Goal: Task Accomplishment & Management: Use online tool/utility

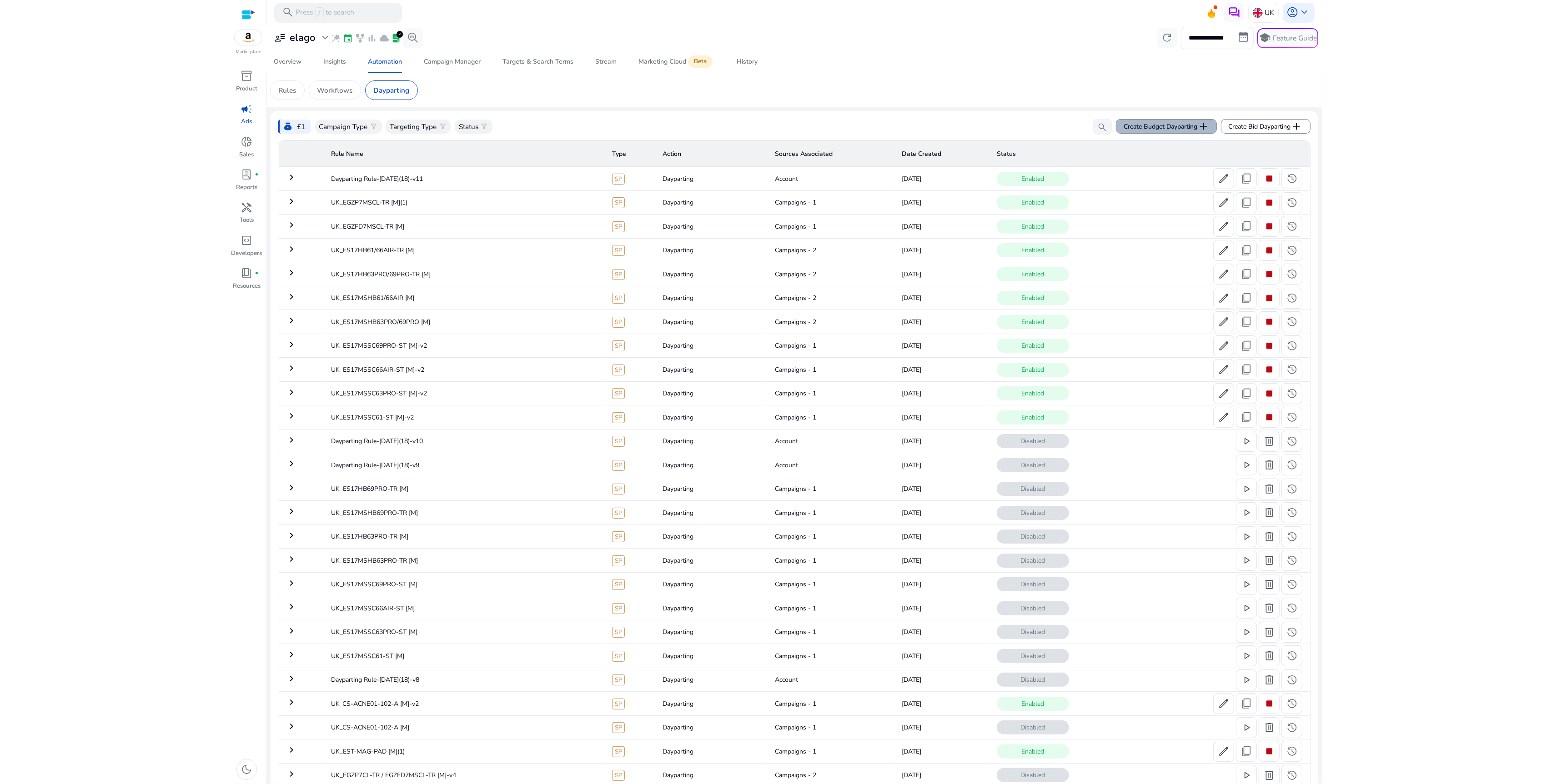
click at [1176, 132] on span "Create Budget Dayparting add" at bounding box center [1166, 126] width 86 height 12
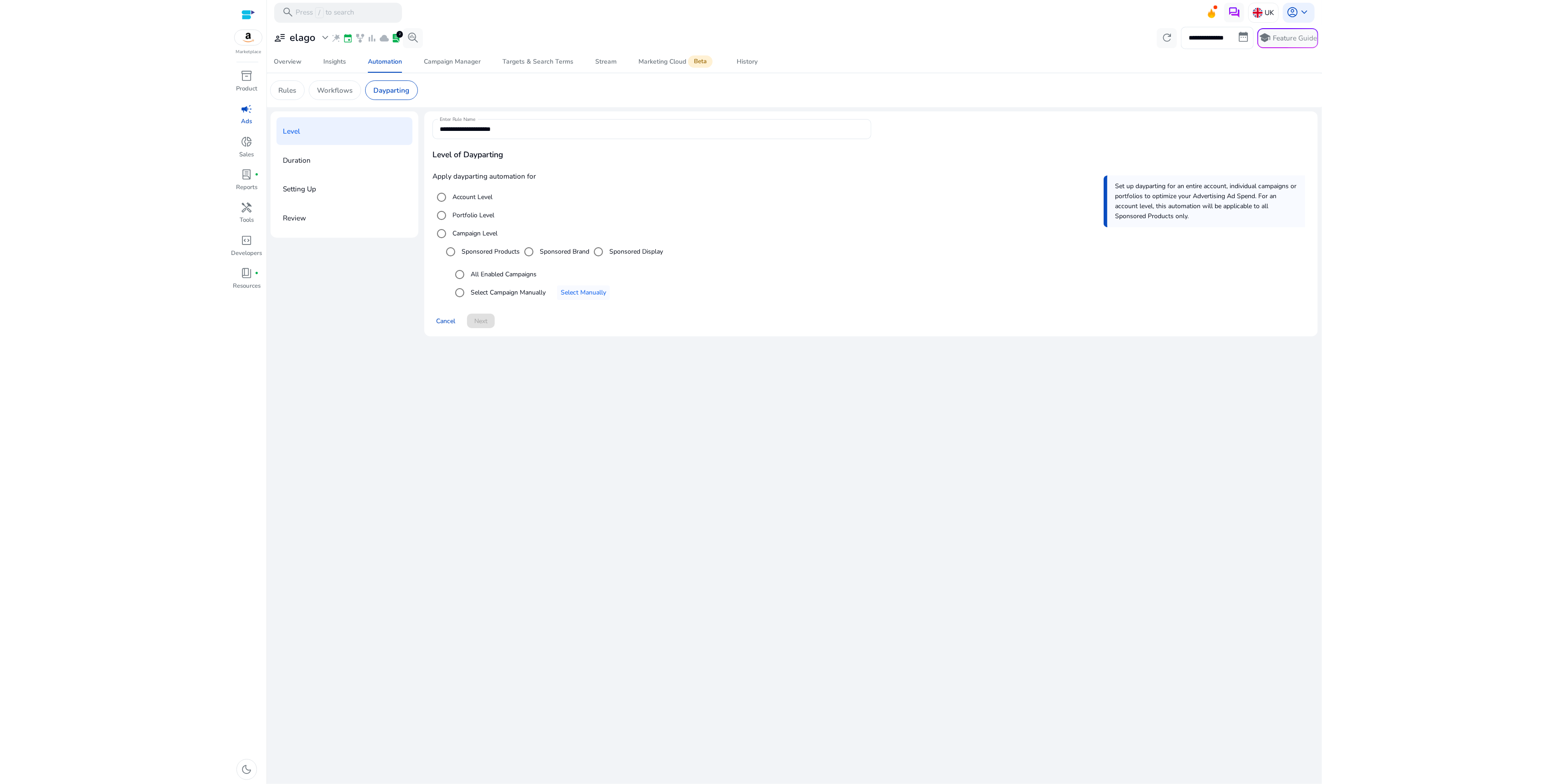
click at [563, 250] on label "Sponsored Brand" at bounding box center [563, 252] width 51 height 9
click at [538, 289] on label "Select Campaign Manually" at bounding box center [508, 293] width 77 height 9
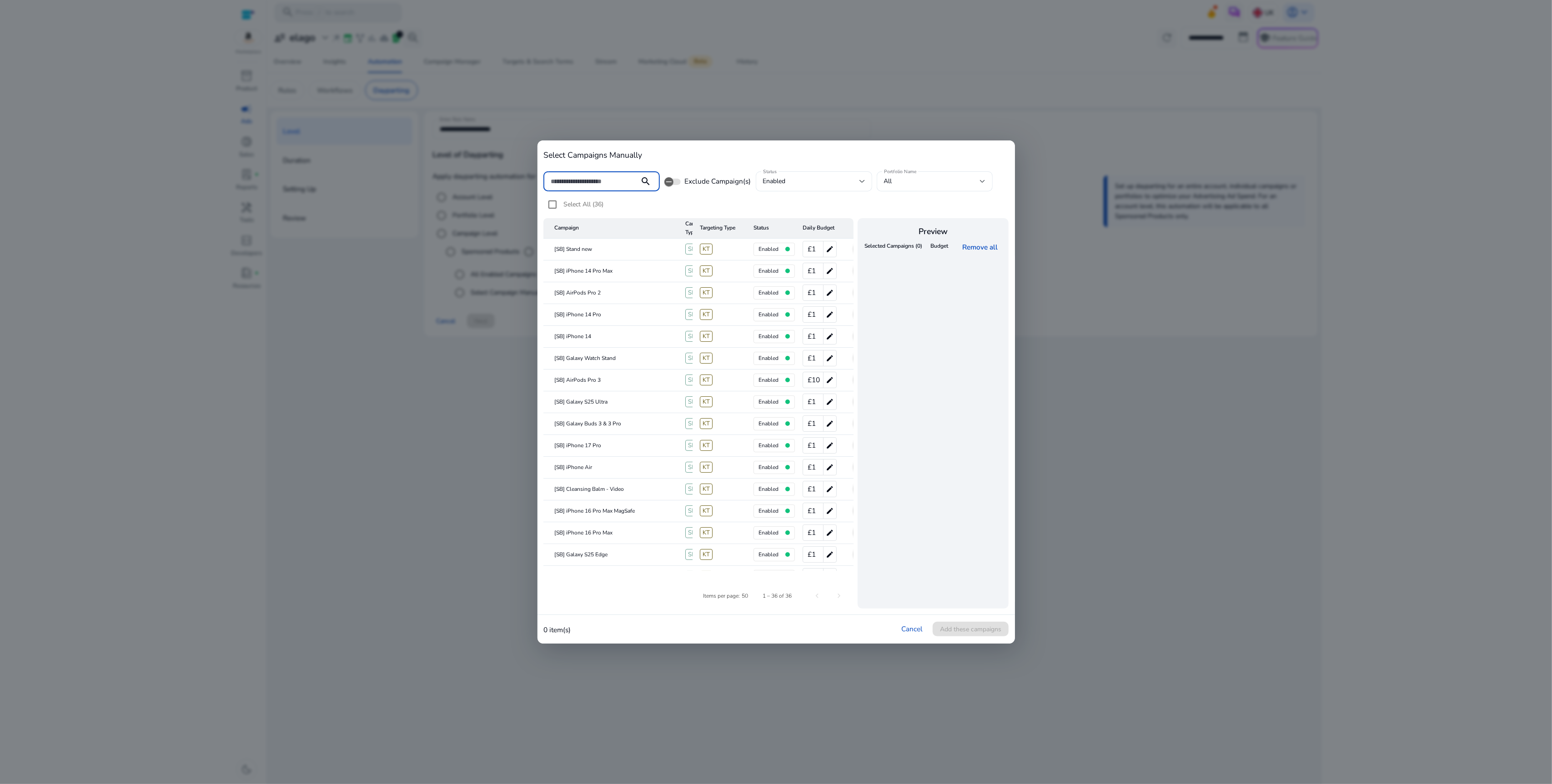
type input "*"
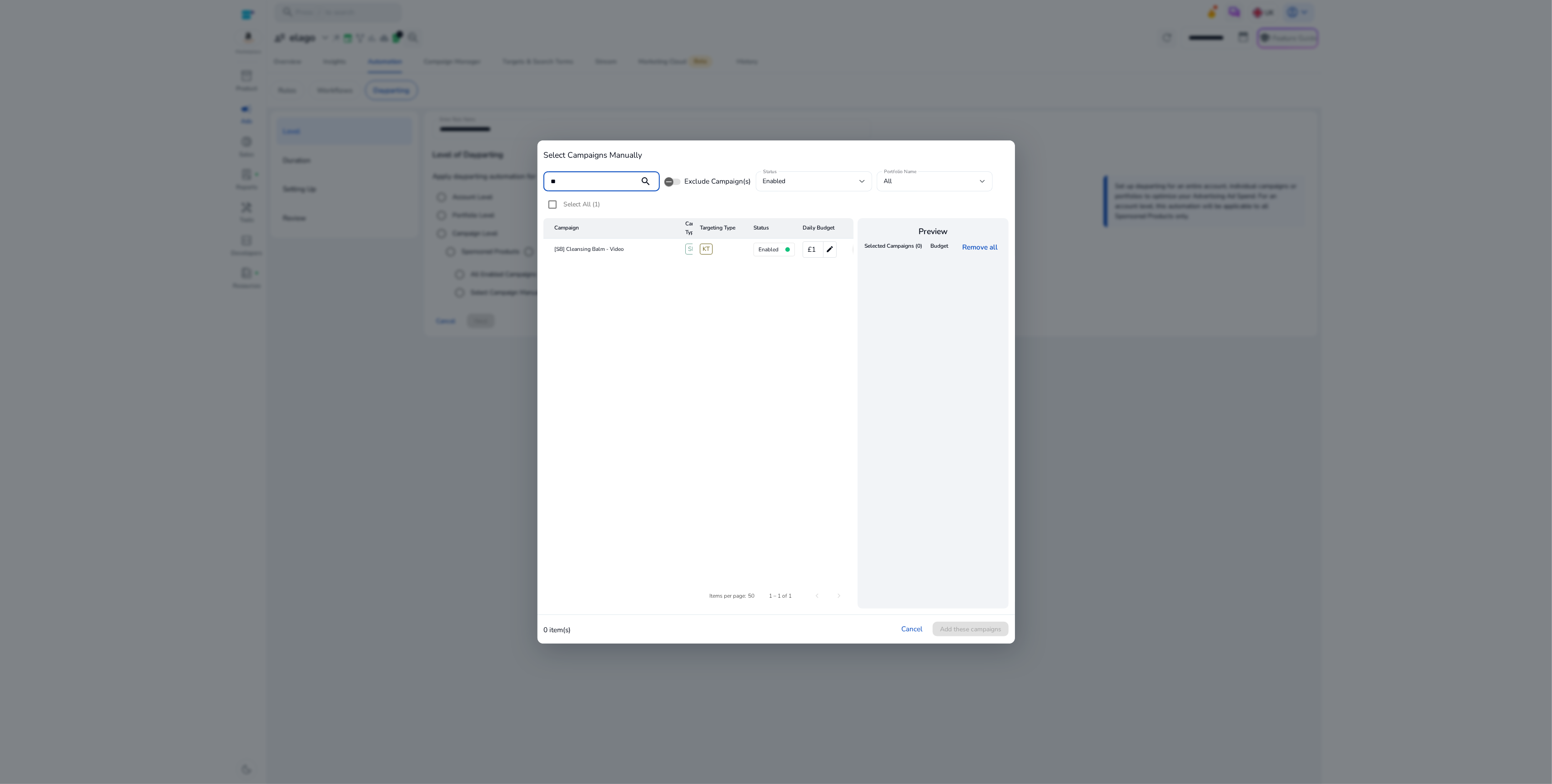
type input "**"
click at [665, 285] on table "Campaign Campaign Type Targeting Type Status Daily Budget [SB] Cleansing Balm -…" at bounding box center [698, 394] width 310 height 353
click at [1050, 142] on div at bounding box center [776, 392] width 1552 height 784
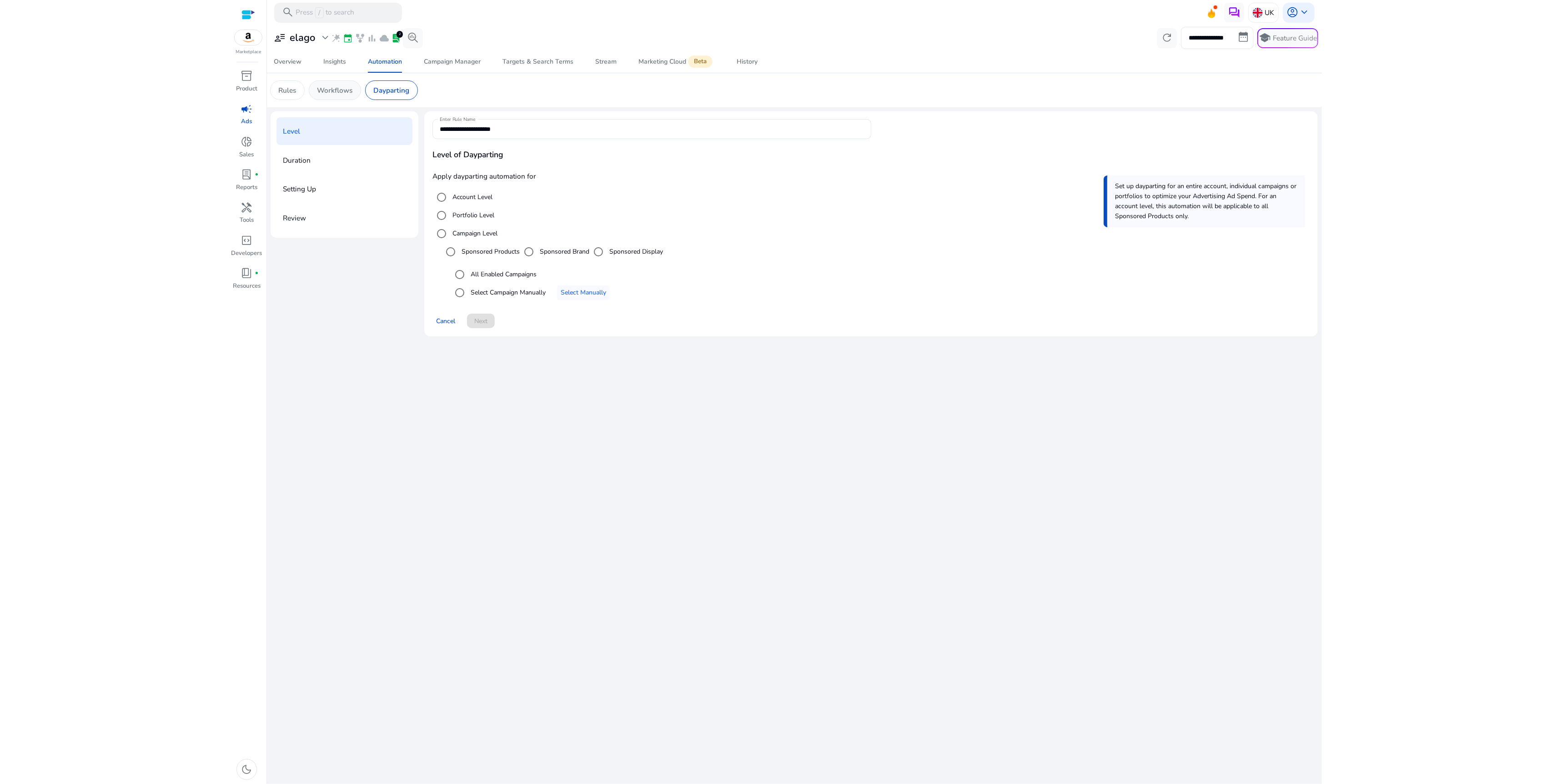
click at [344, 87] on p "Workflows" at bounding box center [335, 90] width 35 height 10
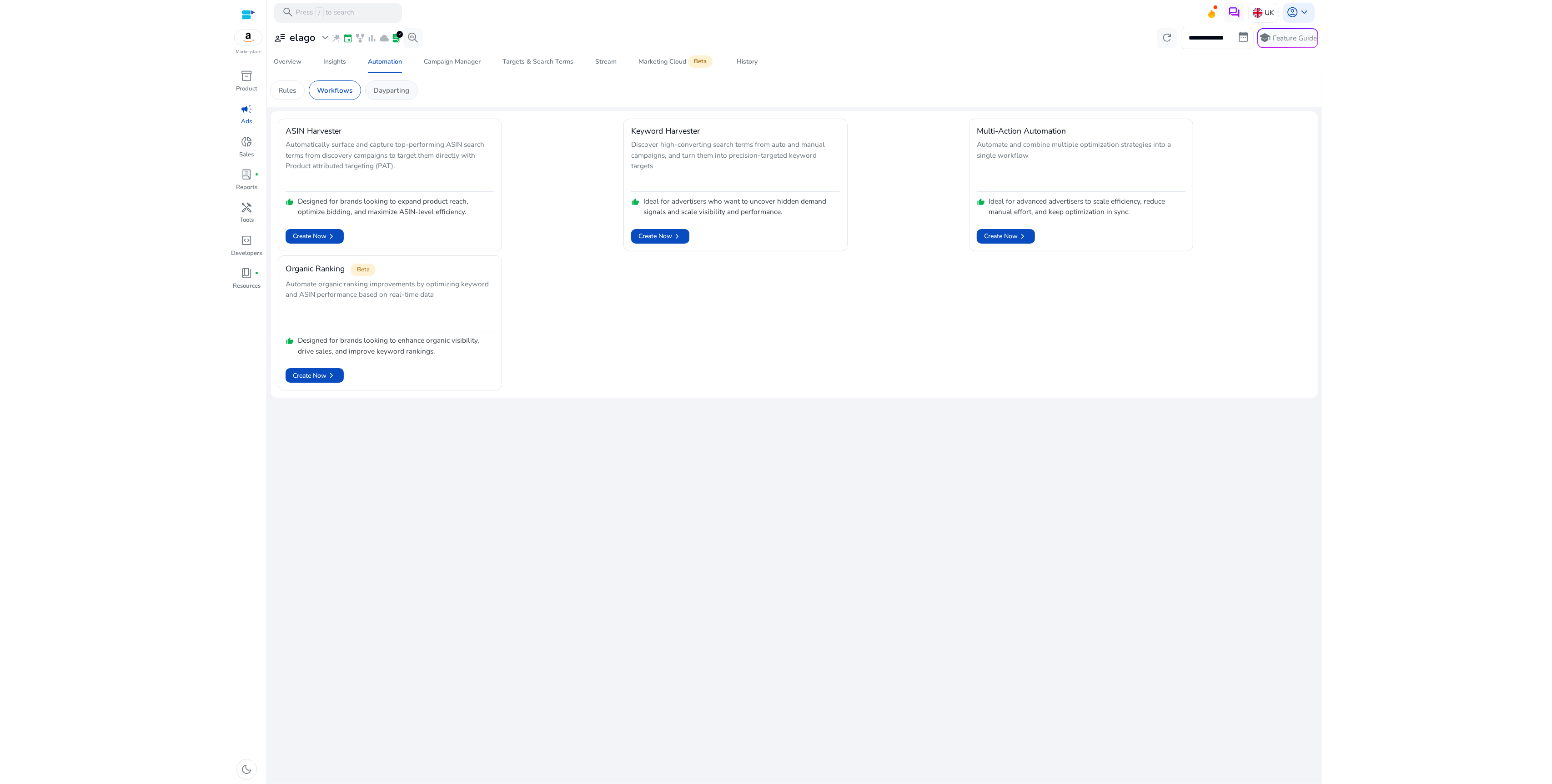
click at [400, 92] on p "Dayparting" at bounding box center [391, 90] width 36 height 10
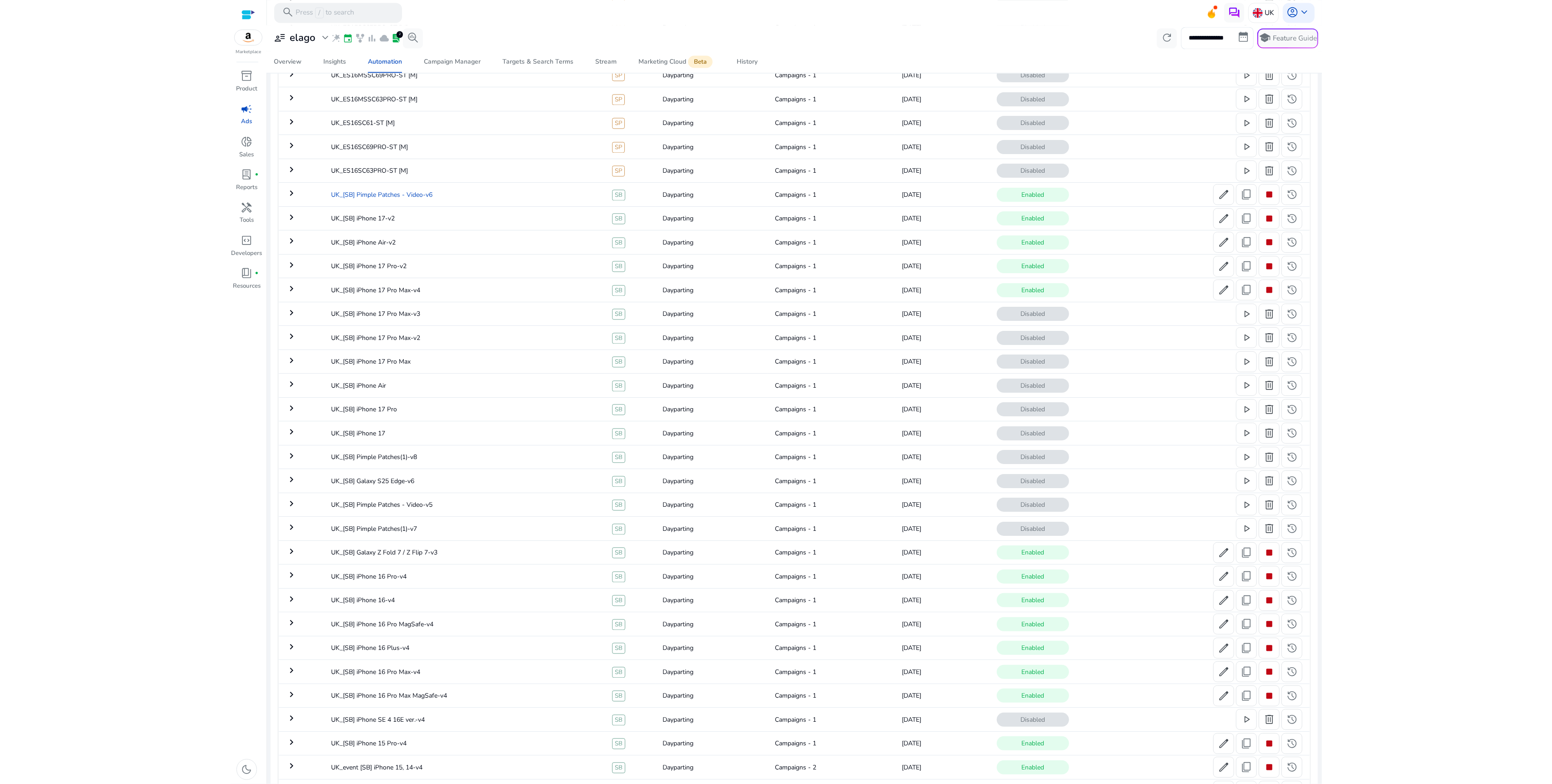
click at [490, 201] on td "UK_[SB] Pimple Patches - Video-v6" at bounding box center [464, 194] width 281 height 24
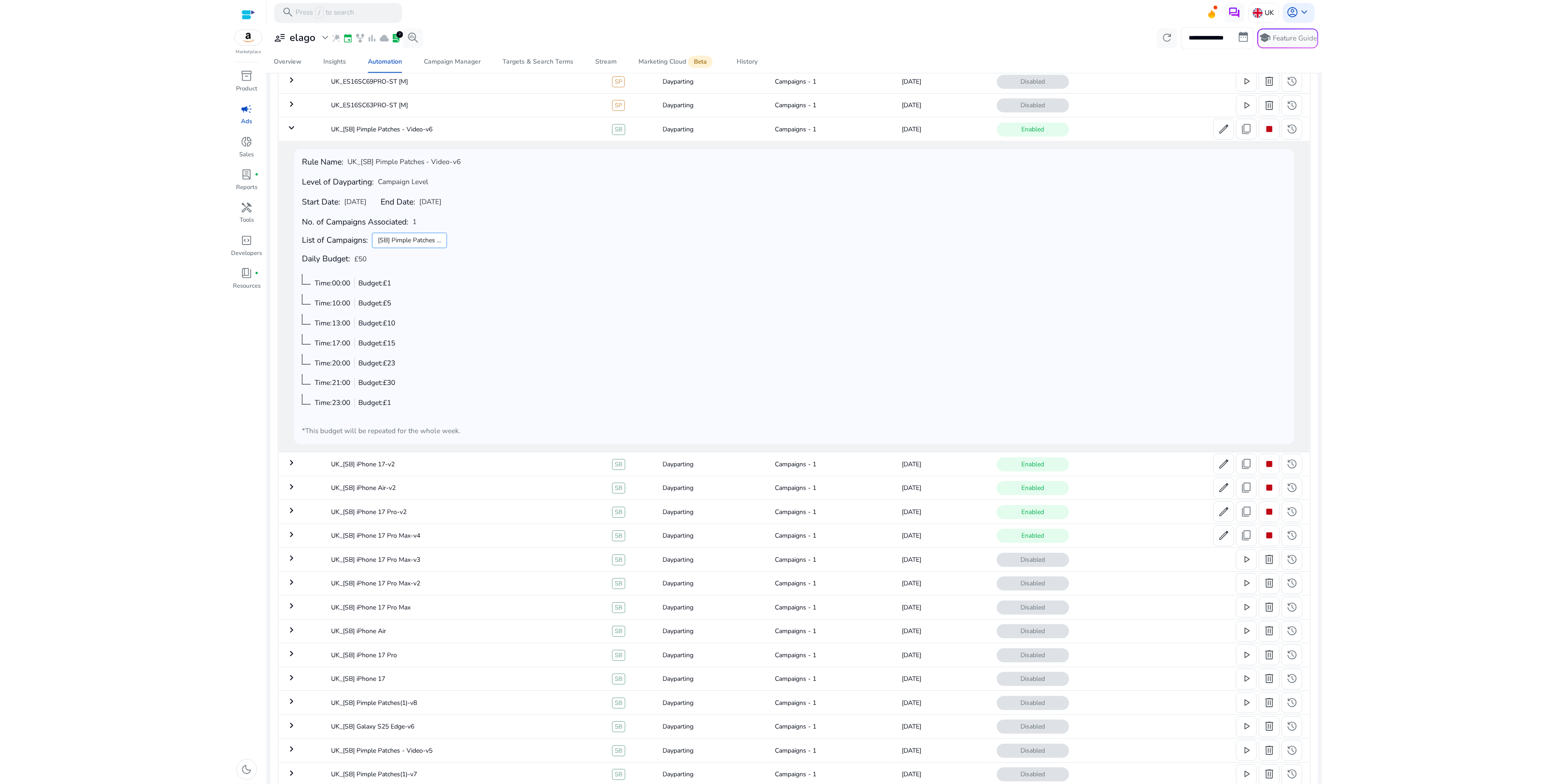
scroll to position [2657, 0]
click at [1218, 154] on span "edit" at bounding box center [1224, 148] width 12 height 12
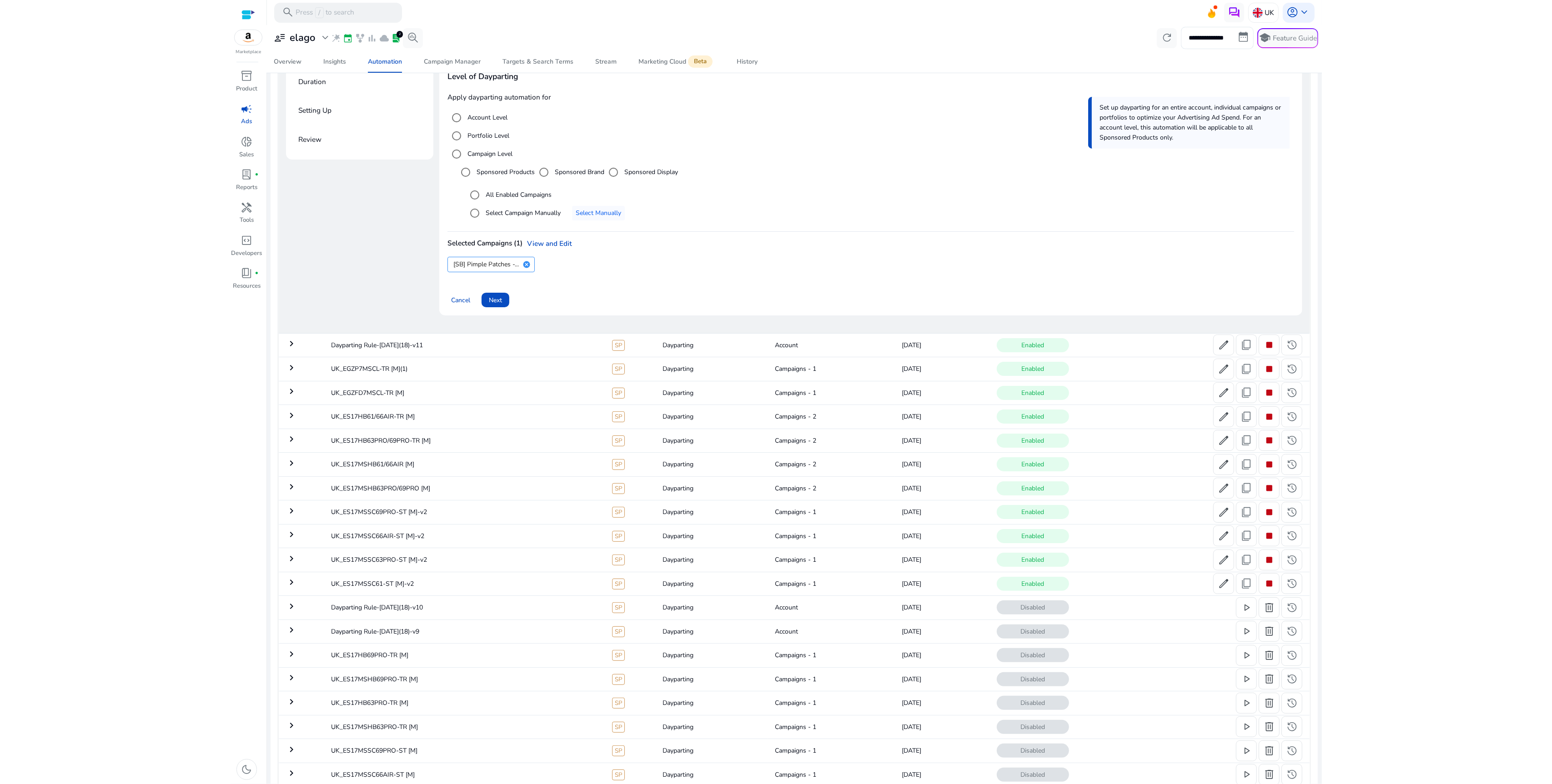
scroll to position [87, 0]
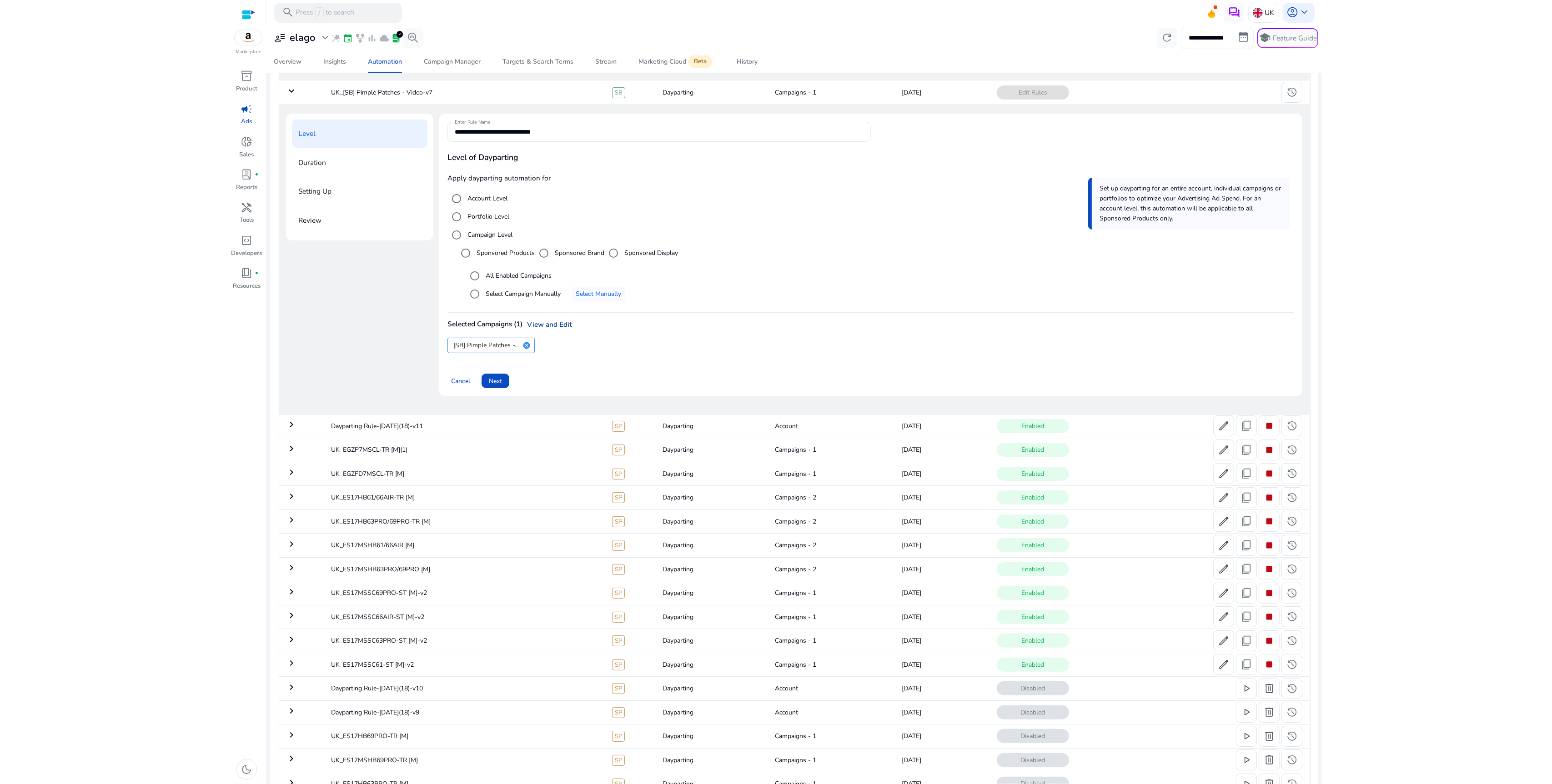
click at [547, 329] on link "View and Edit" at bounding box center [547, 324] width 50 height 9
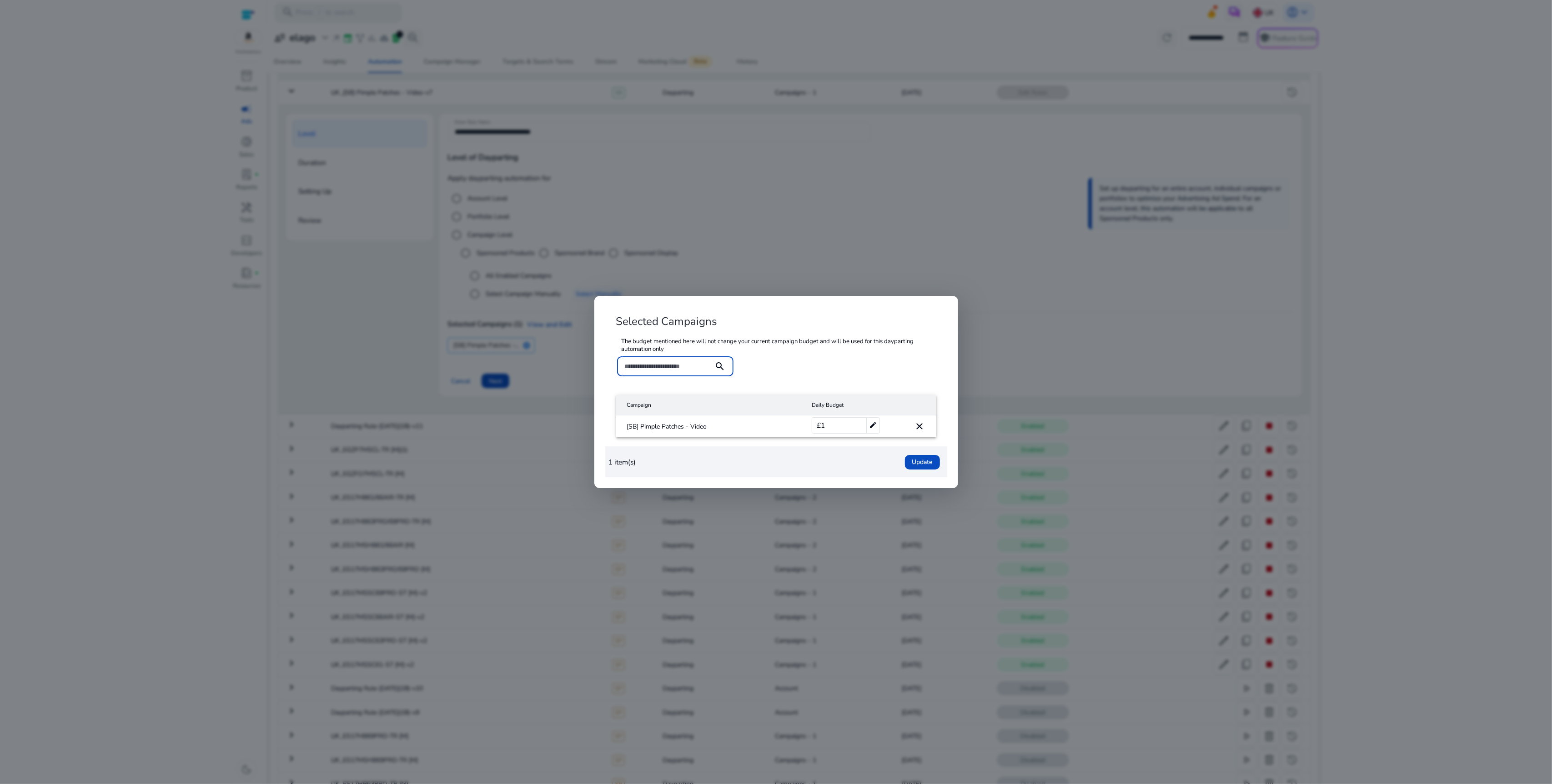
drag, startPoint x: 1006, startPoint y: 402, endPoint x: 995, endPoint y: 401, distance: 11.0
click at [1003, 401] on div at bounding box center [776, 392] width 1552 height 784
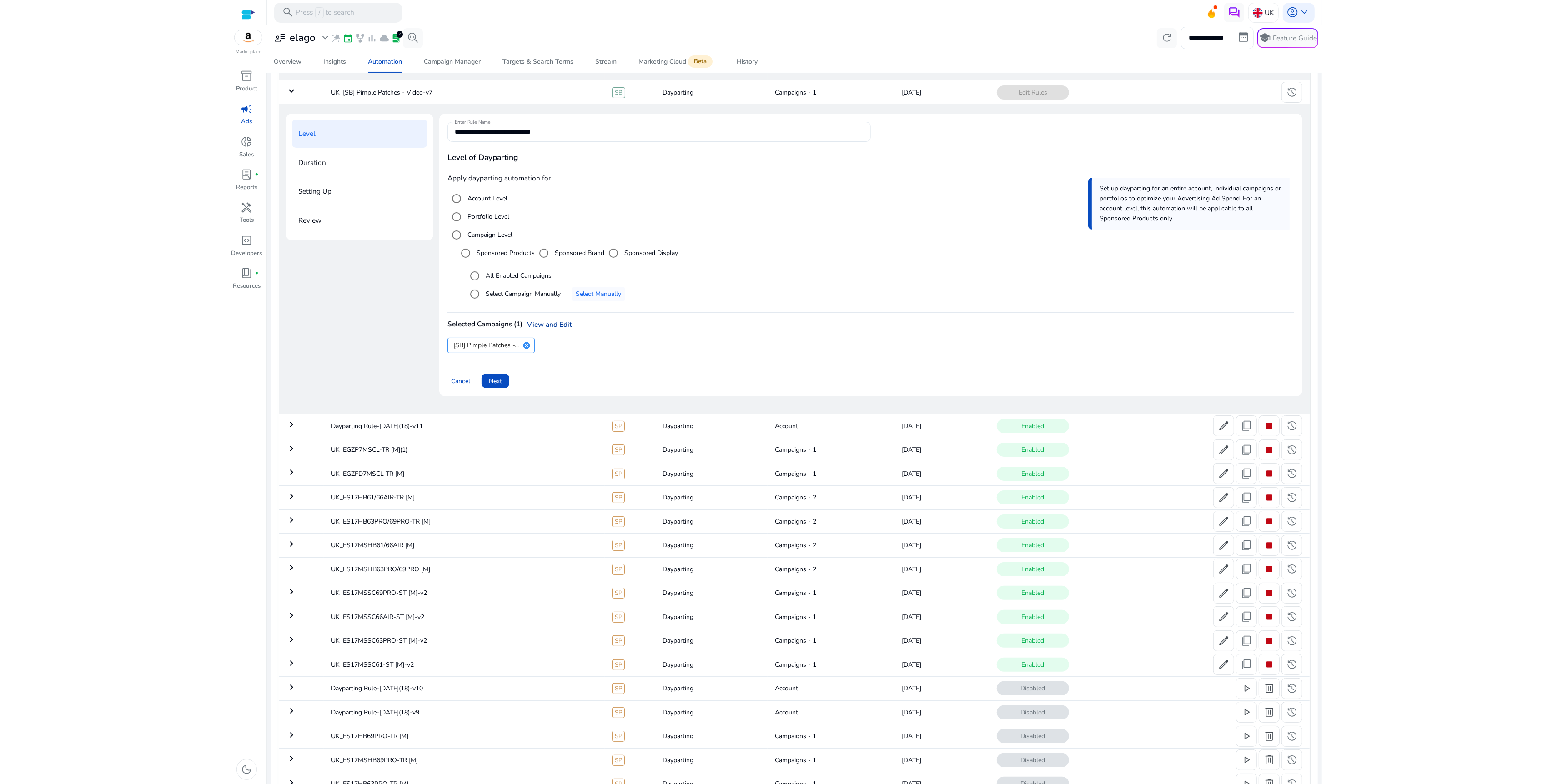
click at [564, 326] on link "View and Edit" at bounding box center [547, 324] width 50 height 9
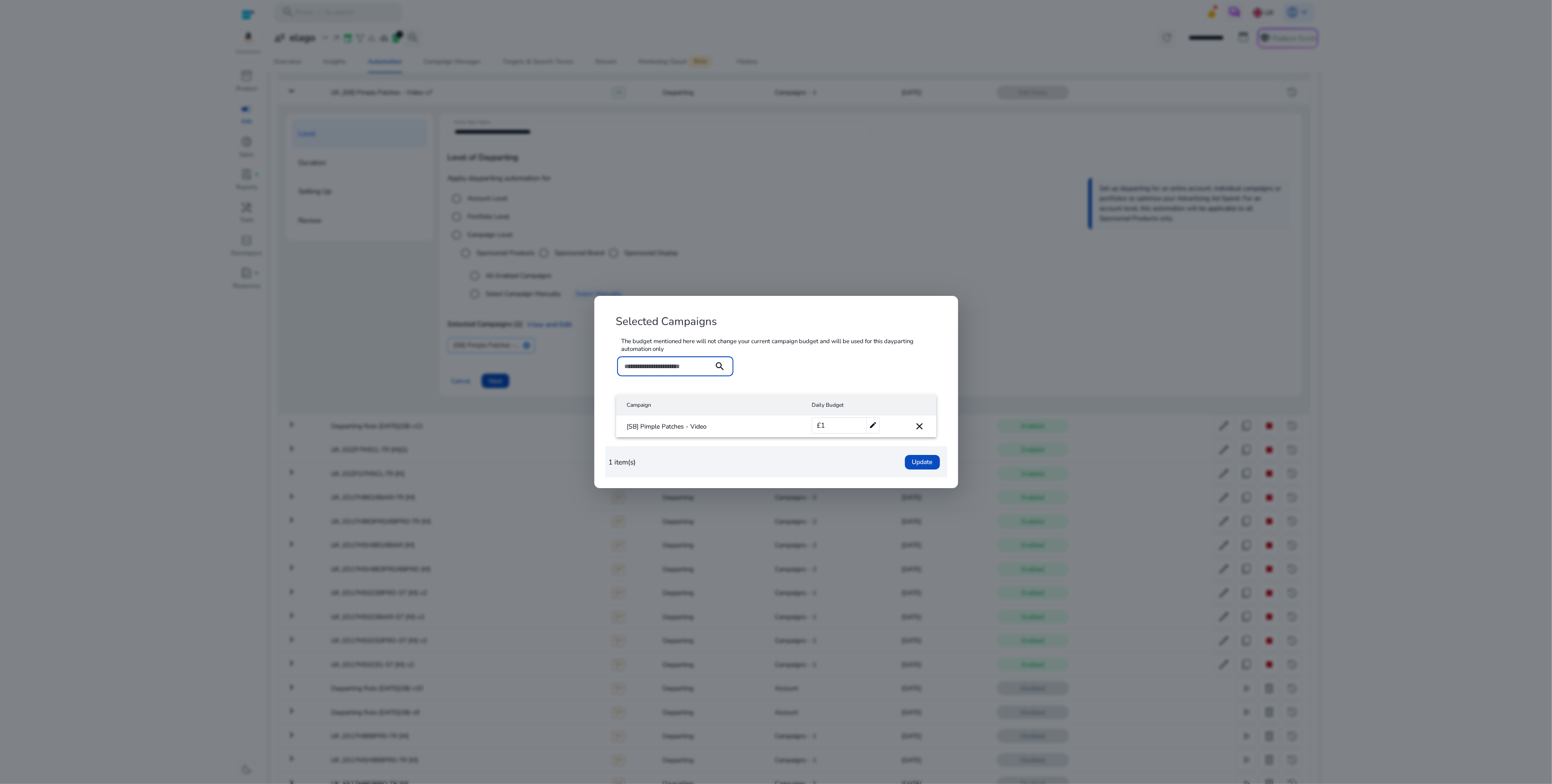
click at [690, 368] on input at bounding box center [665, 366] width 82 height 10
click at [1089, 276] on div at bounding box center [776, 392] width 1552 height 784
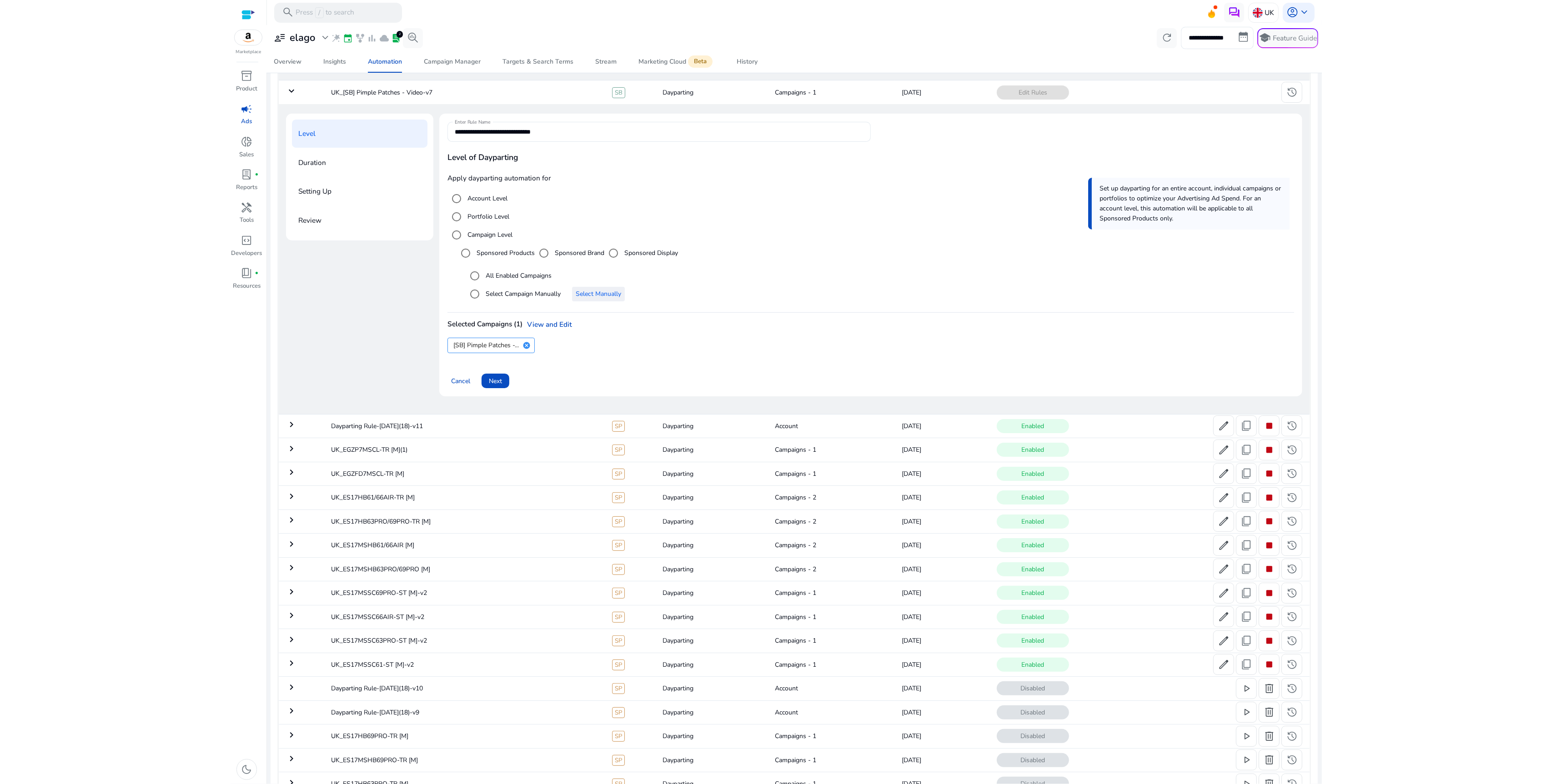
click at [617, 294] on span "Select Manually" at bounding box center [598, 294] width 46 height 9
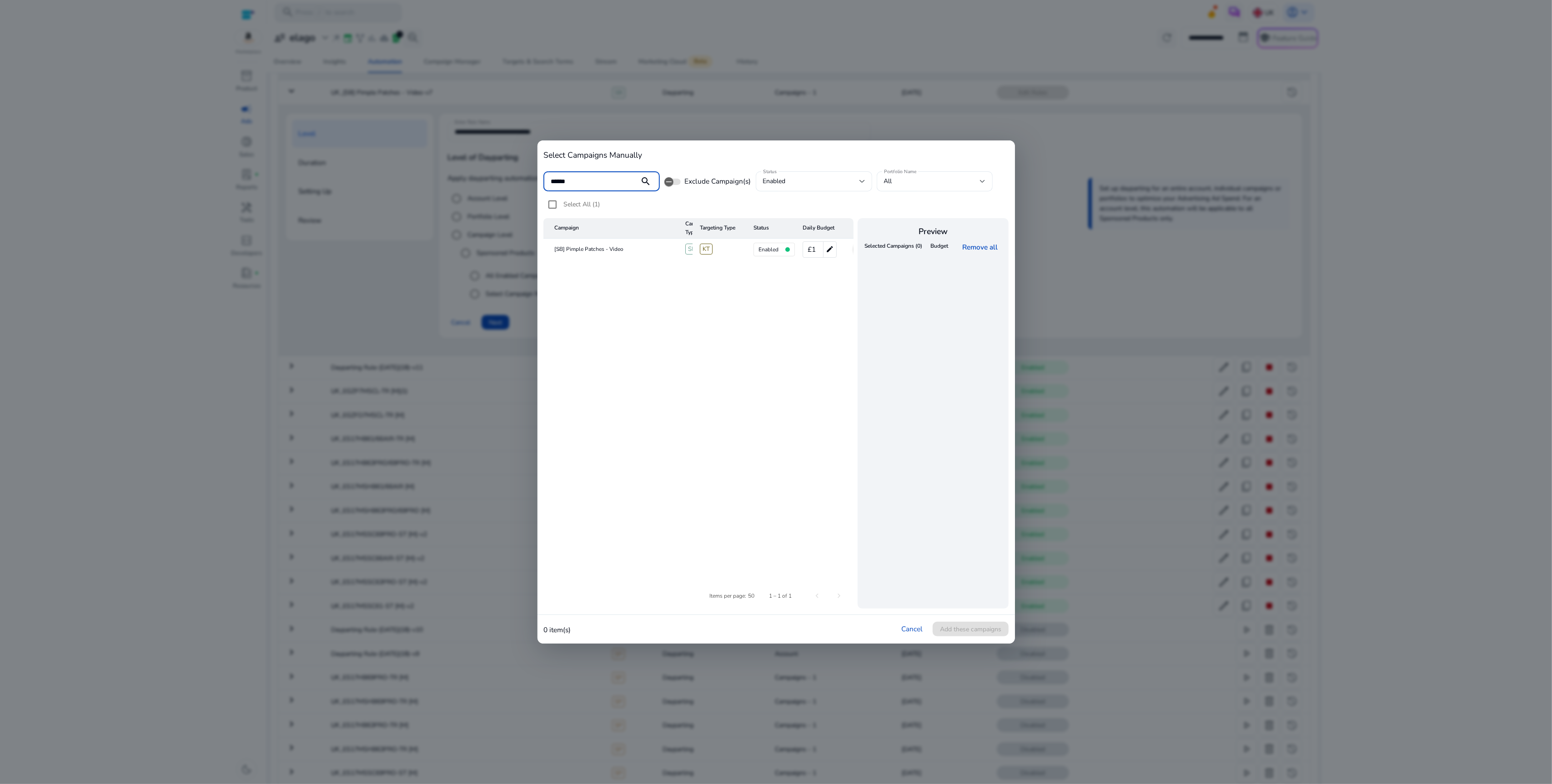
scroll to position [0, 27]
click at [834, 250] on mat-icon "add" at bounding box center [835, 250] width 11 height 11
click at [611, 187] on div "******" at bounding box center [592, 181] width 82 height 20
type input "****"
click at [836, 250] on mat-icon "add" at bounding box center [835, 250] width 11 height 11
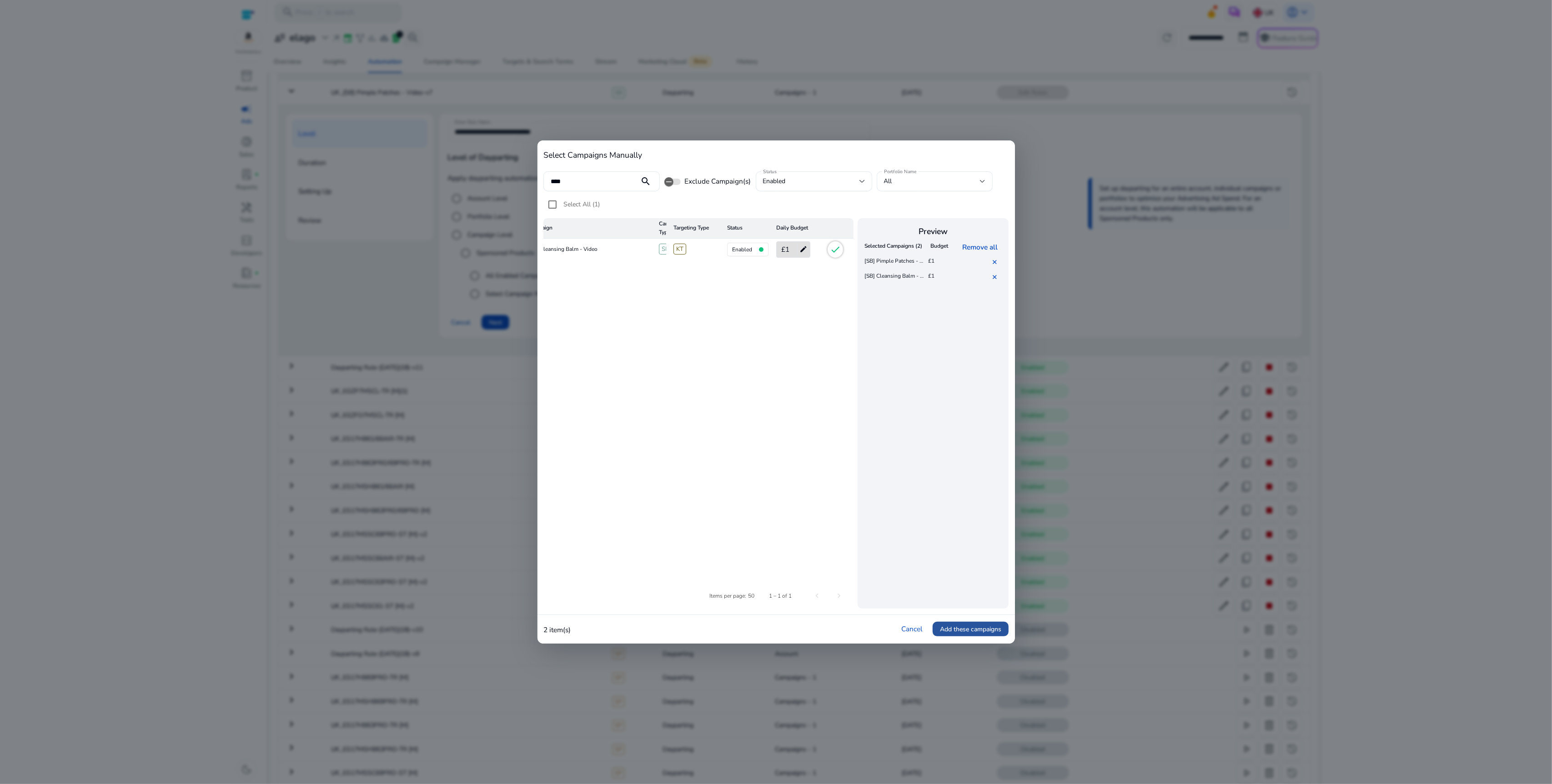
click at [970, 631] on span "Add these campaigns" at bounding box center [971, 630] width 61 height 9
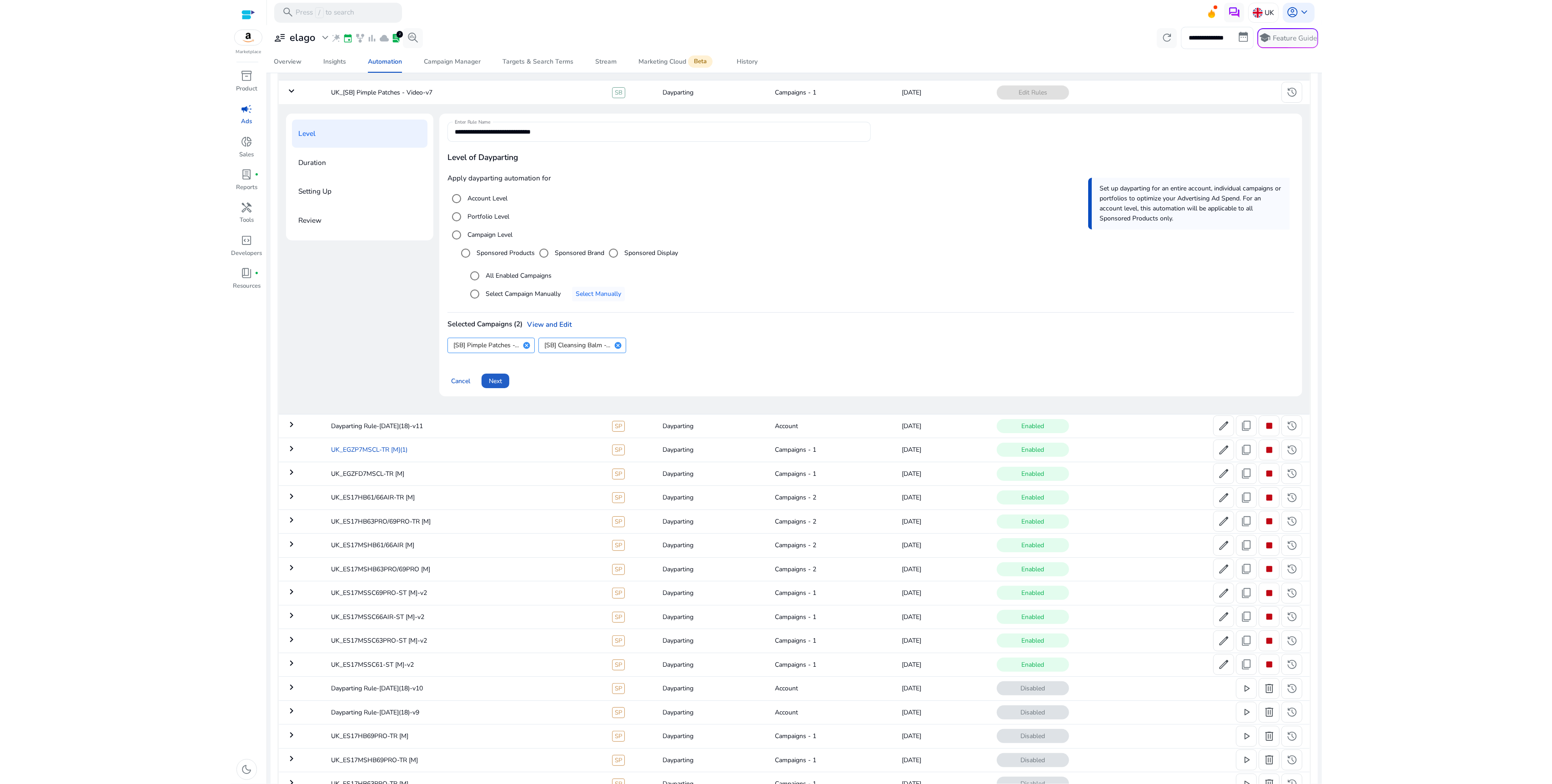
click at [495, 383] on span "Next" at bounding box center [495, 381] width 13 height 9
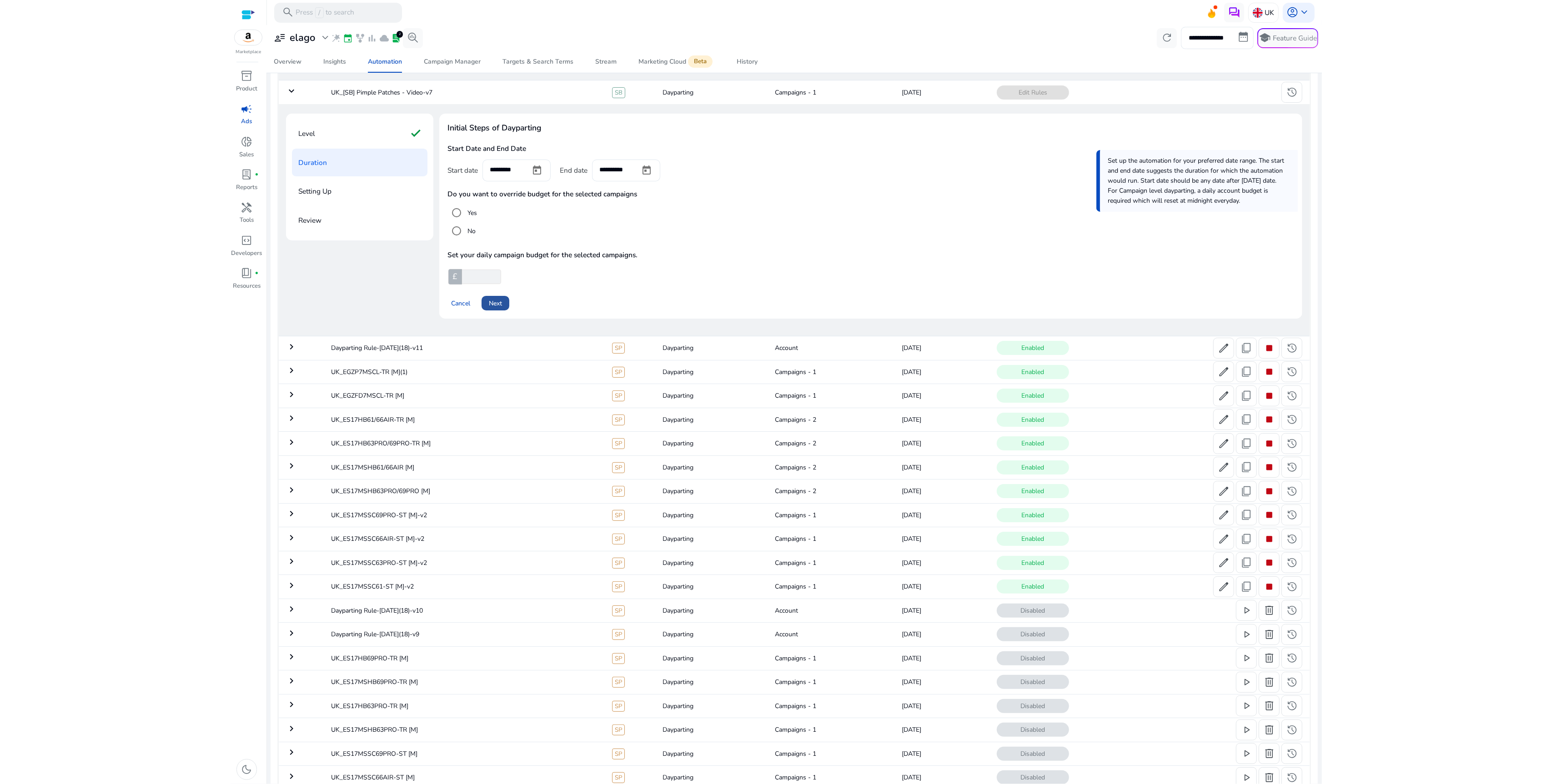
click at [496, 302] on span "Next" at bounding box center [495, 304] width 13 height 9
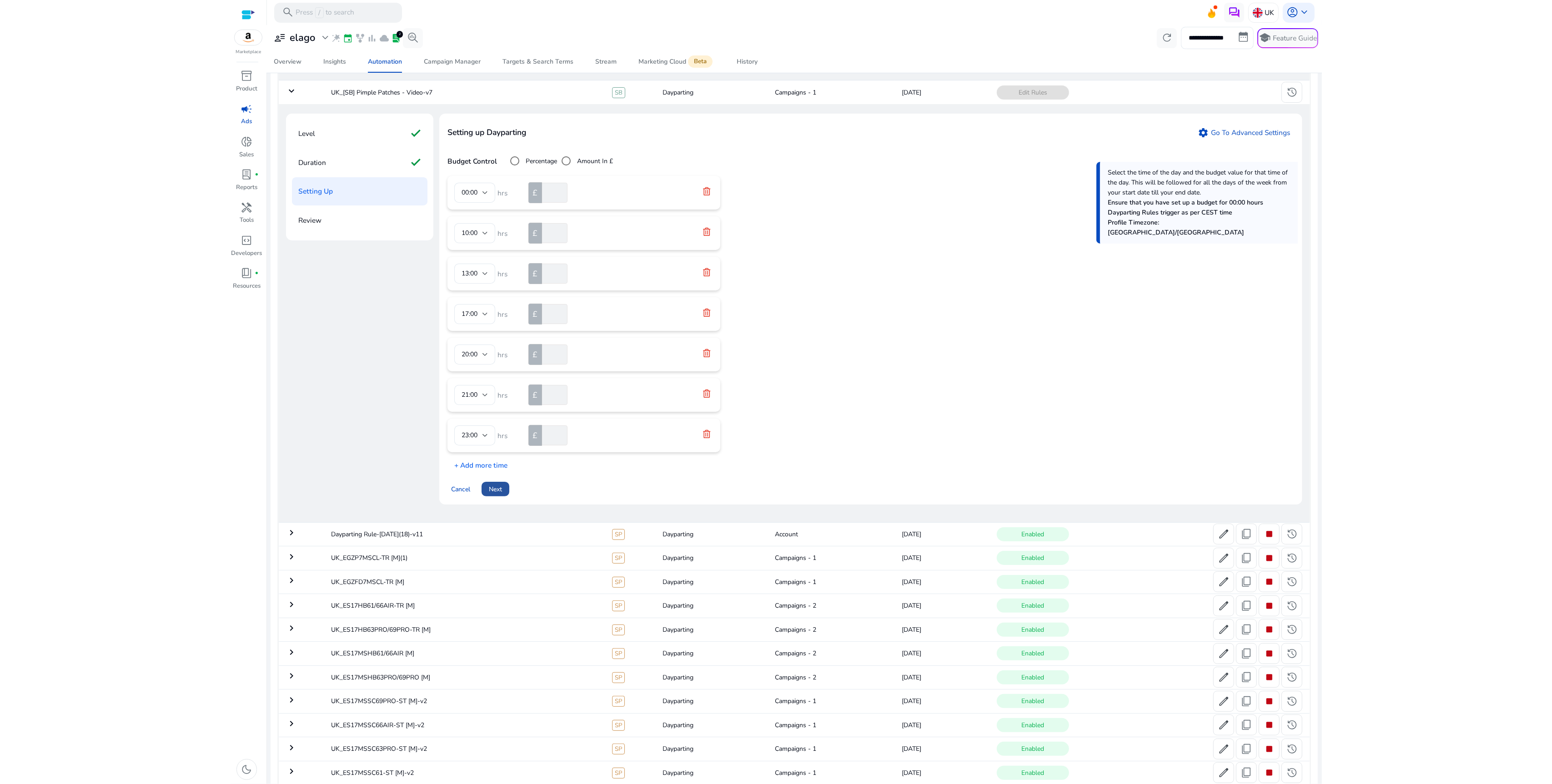
click at [498, 493] on span "Next" at bounding box center [495, 490] width 13 height 9
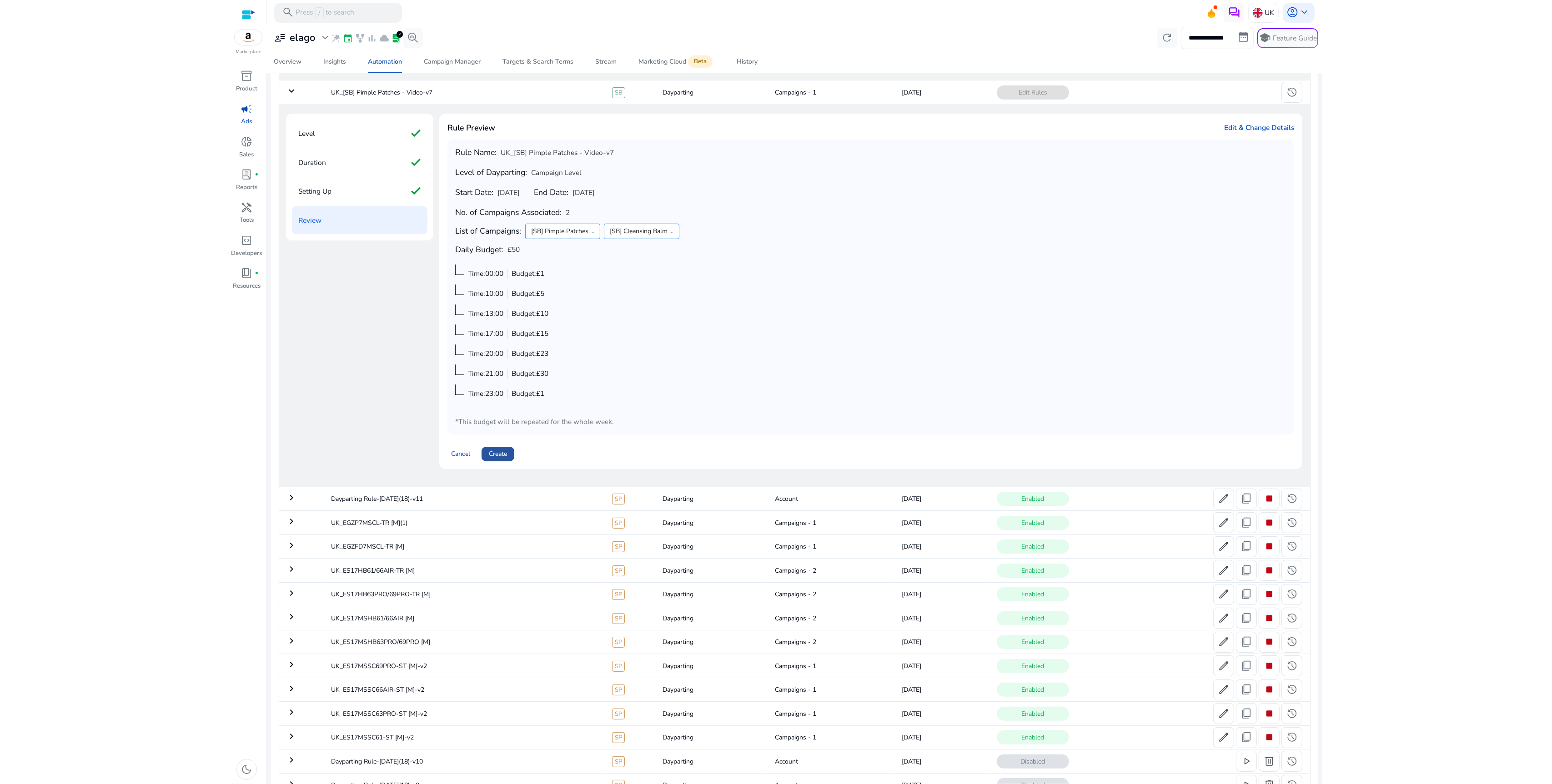
click at [506, 457] on span "Create" at bounding box center [498, 454] width 18 height 9
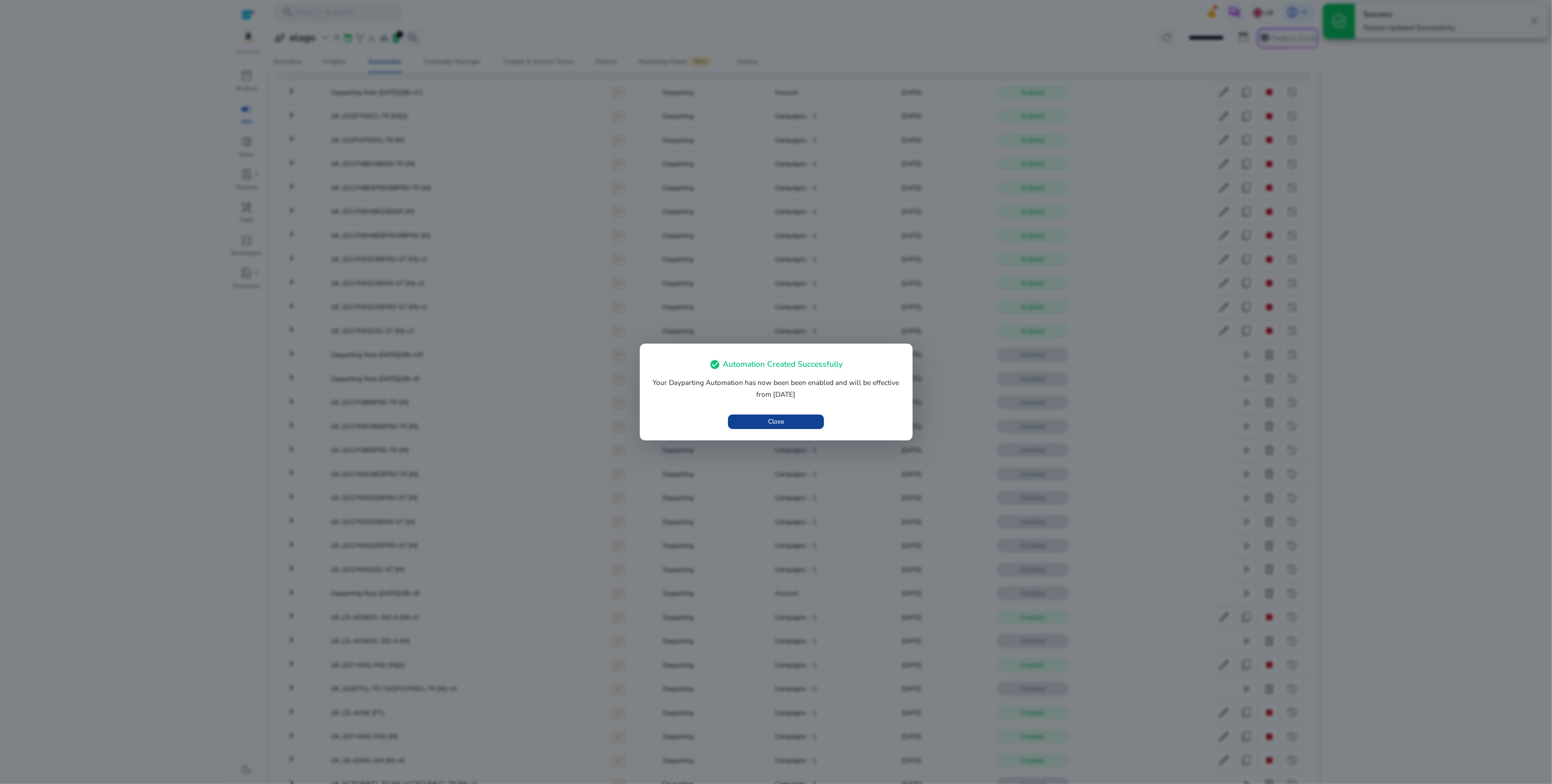
click at [783, 418] on button "Close" at bounding box center [776, 422] width 96 height 14
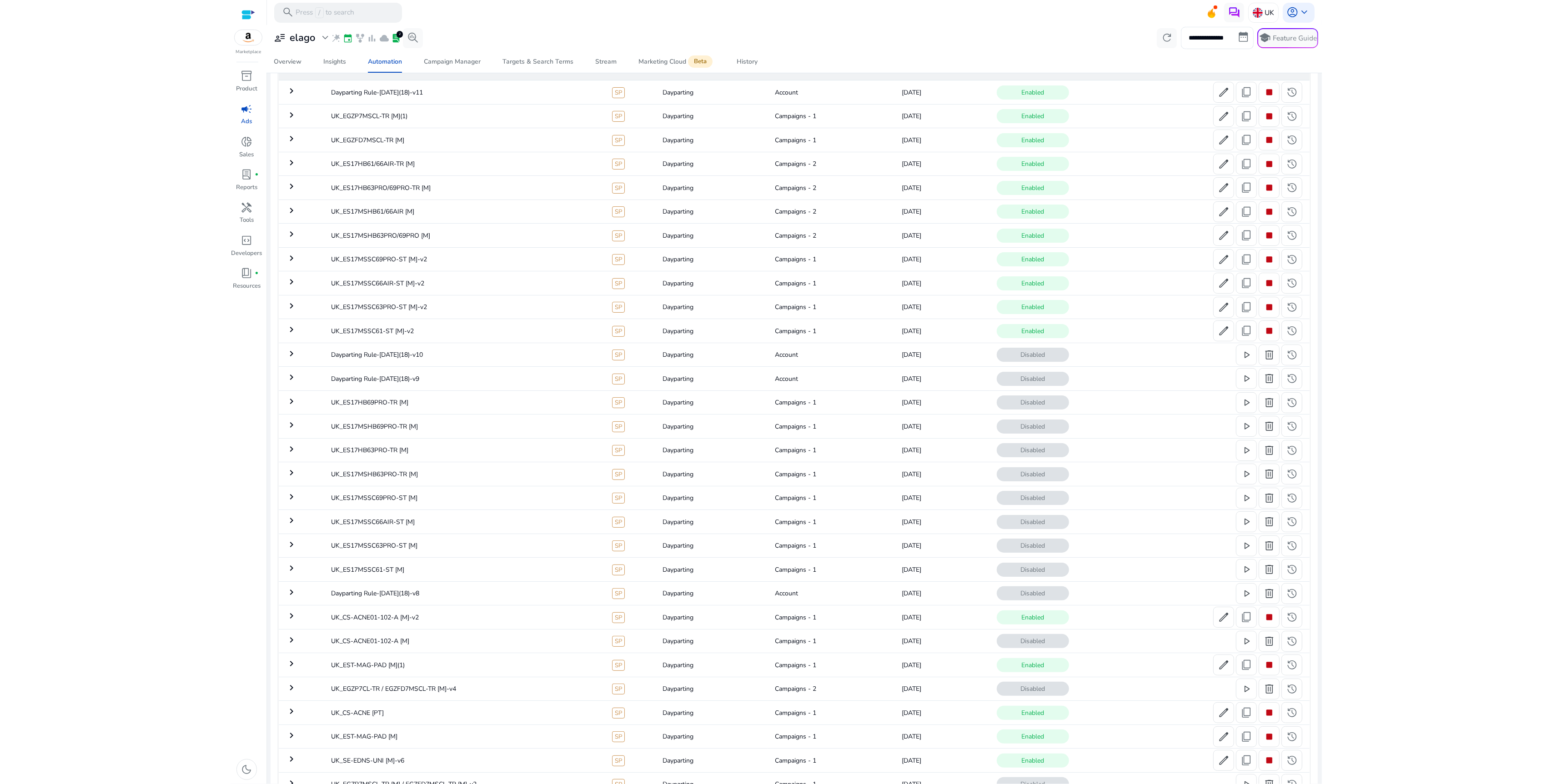
scroll to position [0, 0]
